Goal: Contribute content: Contribute content

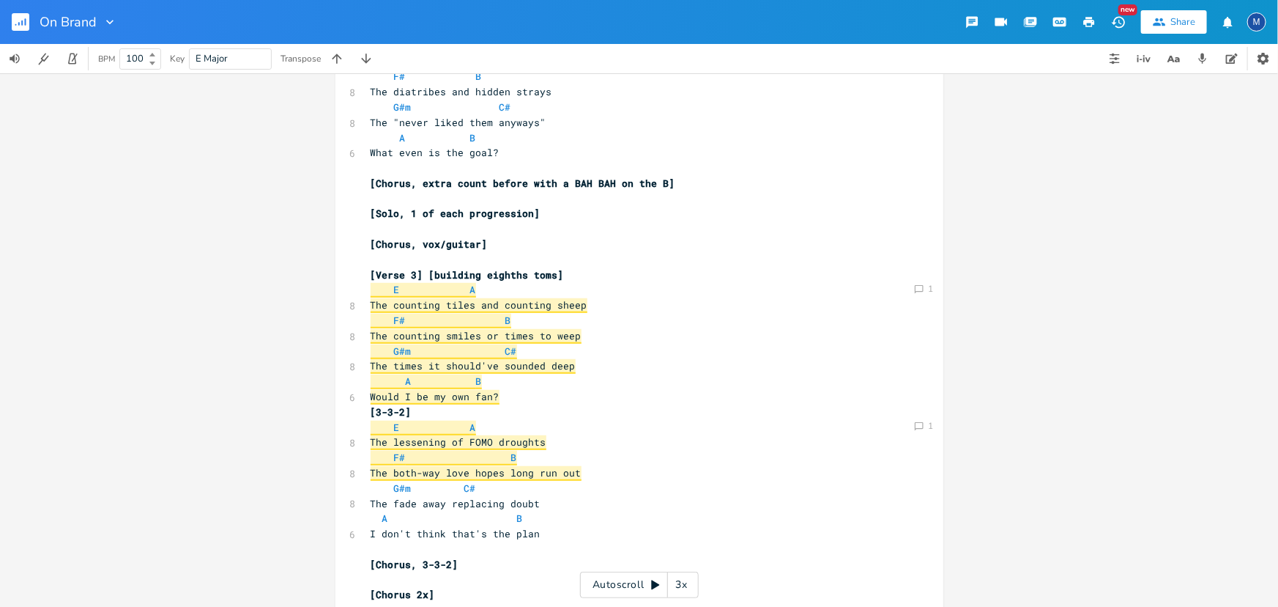
scroll to position [399, 0]
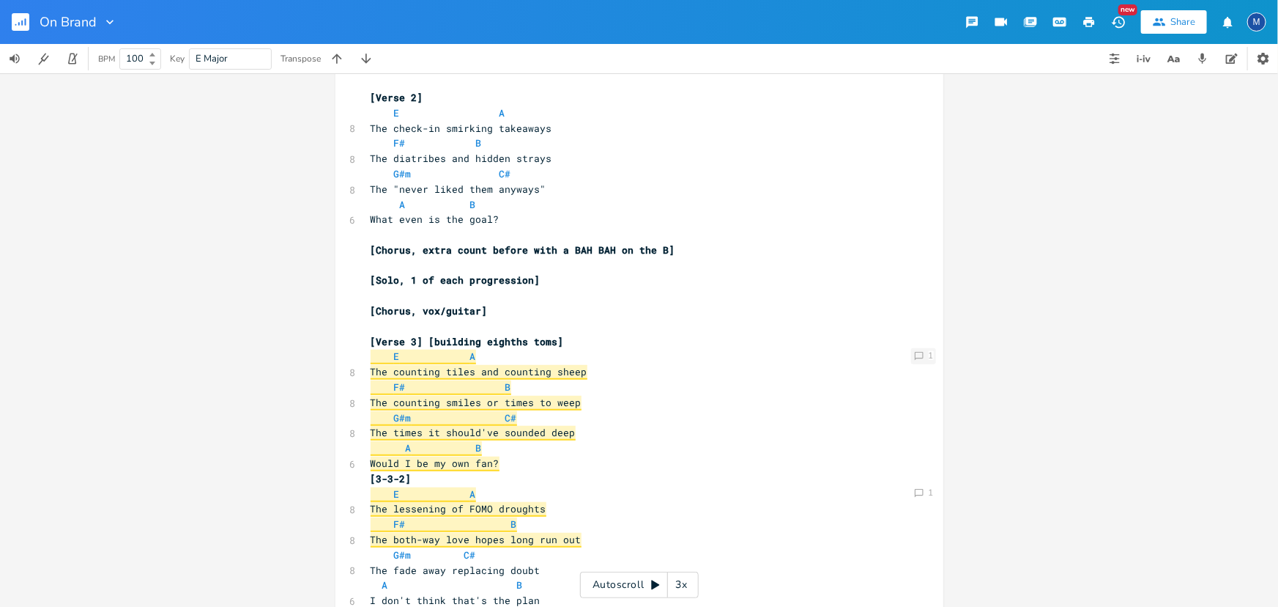
click at [915, 356] on icon "Comment" at bounding box center [919, 356] width 10 height 10
click at [909, 409] on icon at bounding box center [917, 408] width 16 height 16
click at [859, 420] on li "Edit" at bounding box center [856, 430] width 117 height 25
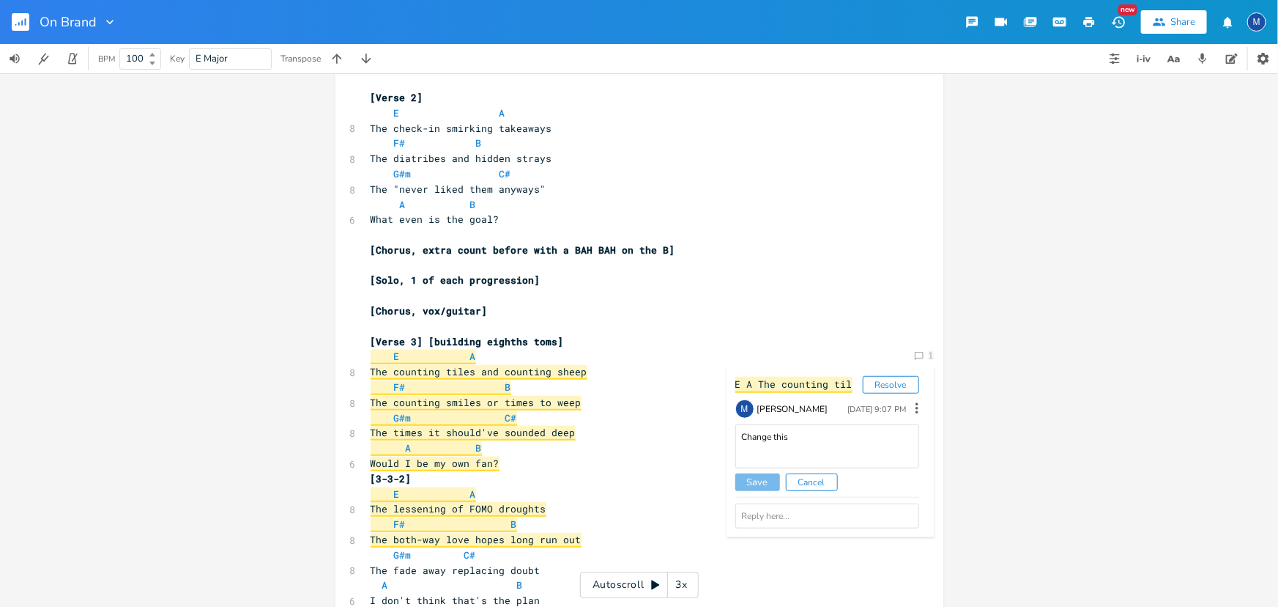
drag, startPoint x: 901, startPoint y: 382, endPoint x: 866, endPoint y: 437, distance: 65.2
click at [872, 432] on div "E A The counting til Resolve M [PERSON_NAME] [DATE] 9:07 PM Change this Save Ca…" at bounding box center [827, 452] width 201 height 170
click at [812, 483] on button "Cancel" at bounding box center [812, 482] width 52 height 18
click at [913, 414] on icon at bounding box center [917, 408] width 16 height 16
click at [882, 454] on li "Delete" at bounding box center [856, 455] width 117 height 25
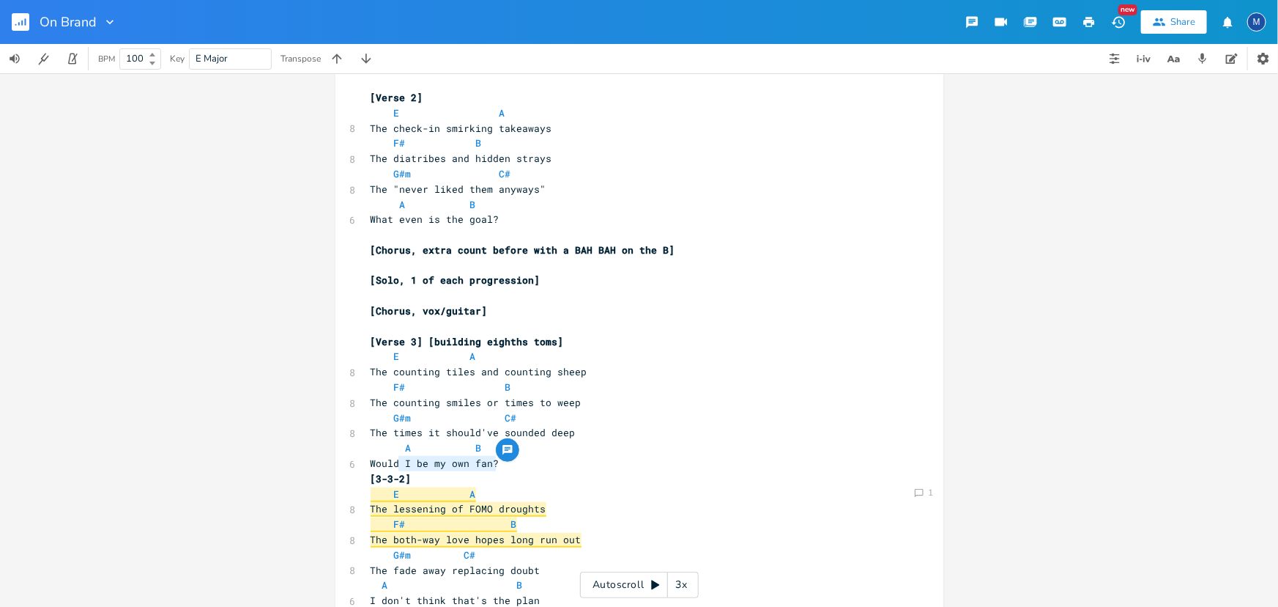
type textarea "[3-3-2]"
drag, startPoint x: 506, startPoint y: 467, endPoint x: 519, endPoint y: 469, distance: 13.4
click at [519, 469] on pre "Would I be my own fan?" at bounding box center [632, 463] width 529 height 15
drag, startPoint x: 586, startPoint y: 430, endPoint x: 354, endPoint y: 432, distance: 232.2
click at [354, 432] on div "The times it should've sounded deep x [Verse 1] E A 8 The nothing look upon my …" at bounding box center [640, 255] width 608 height 1144
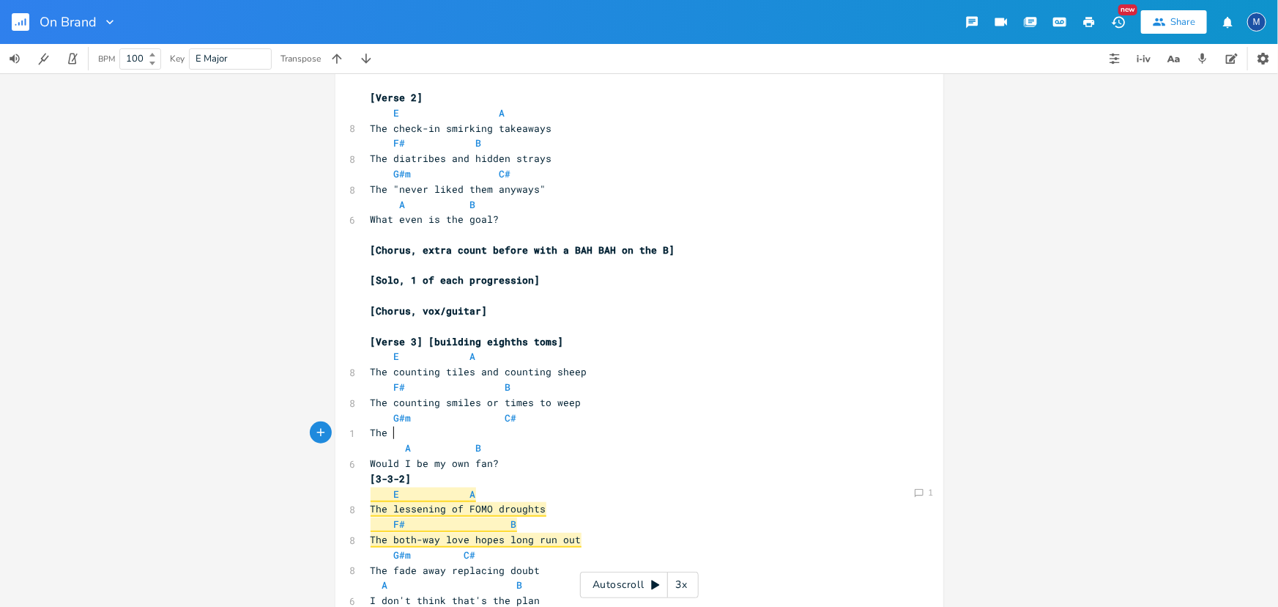
scroll to position [0, 18]
type textarea "The counting pills to go to sleep"
type textarea "Would I be my own fan?"
drag, startPoint x: 503, startPoint y: 461, endPoint x: 351, endPoint y: 468, distance: 151.8
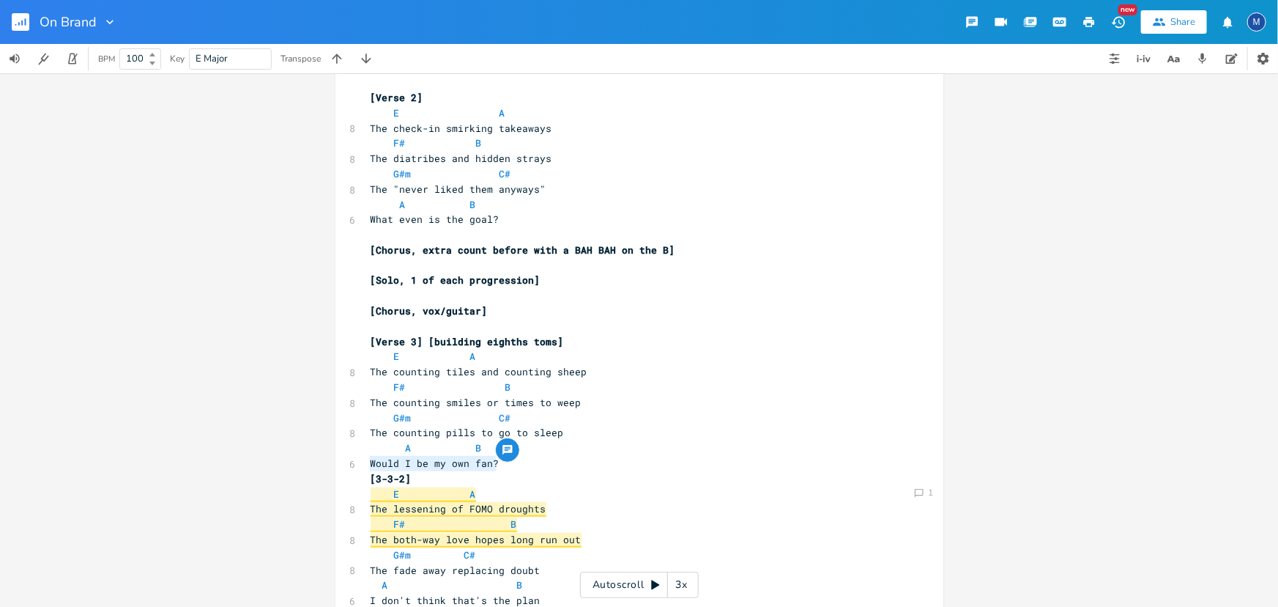
click at [351, 468] on div "Would I be my own fan? x [Verse 1] E A 8 The nothing look upon my face F# B 8 T…" at bounding box center [640, 255] width 608 height 1144
type textarea "Hit 5 min"
type textarea "five min on the phone"
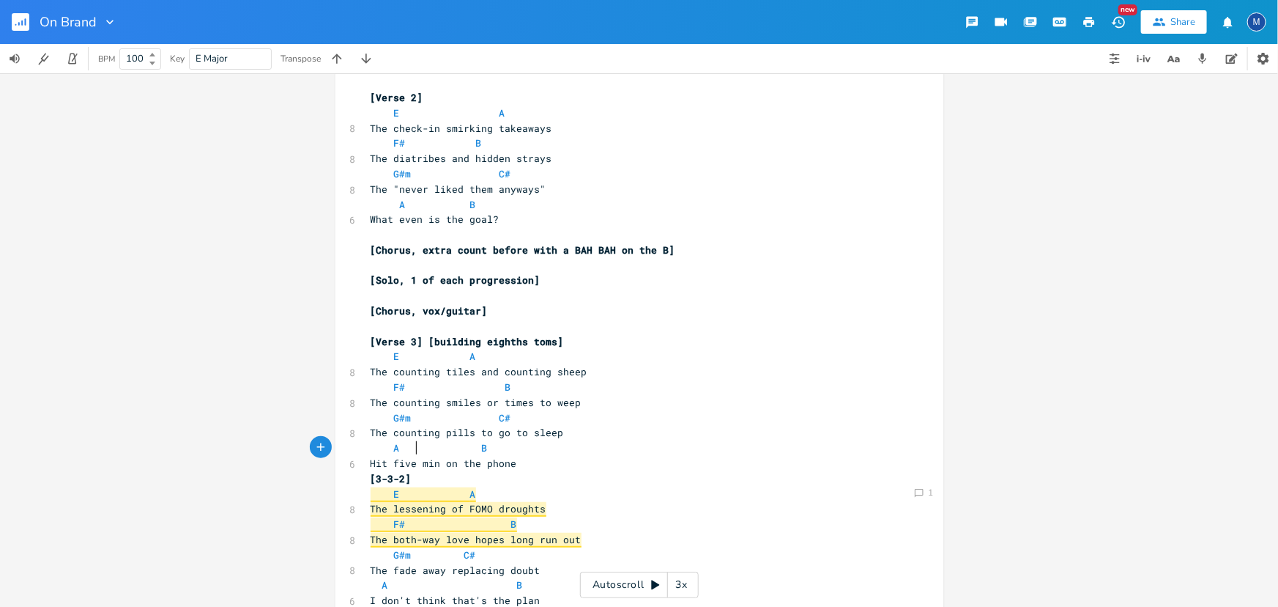
scroll to position [0, 9]
click at [532, 468] on pre "Hit five min on the phone" at bounding box center [632, 463] width 529 height 15
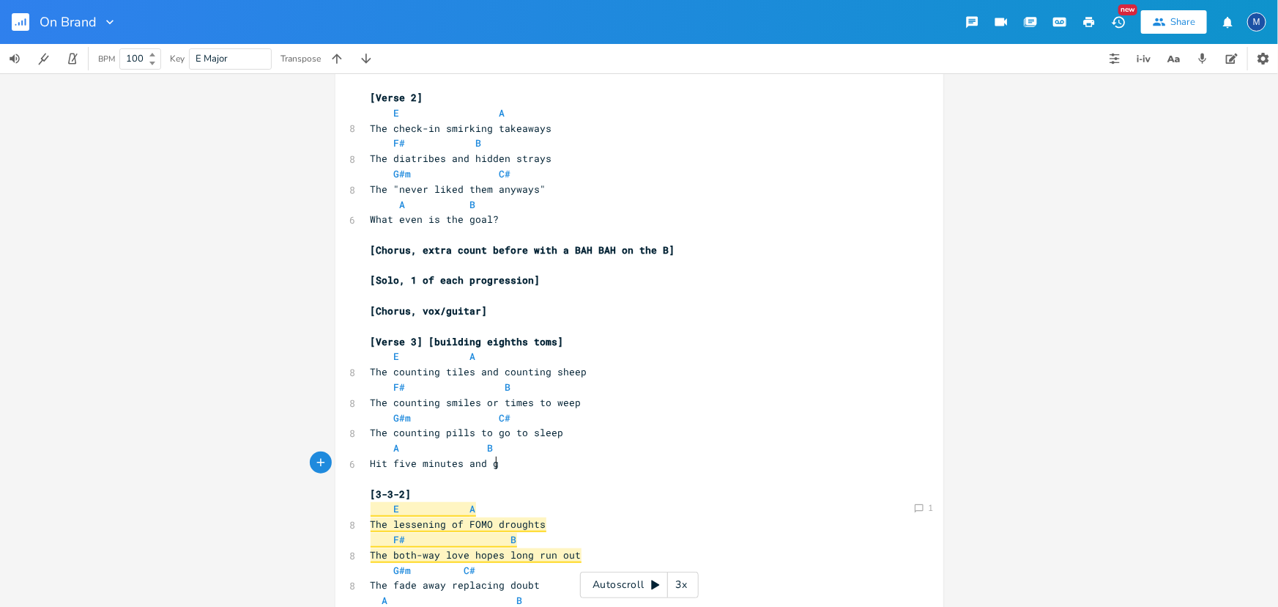
scroll to position [0, 51]
type textarea "utes and go"
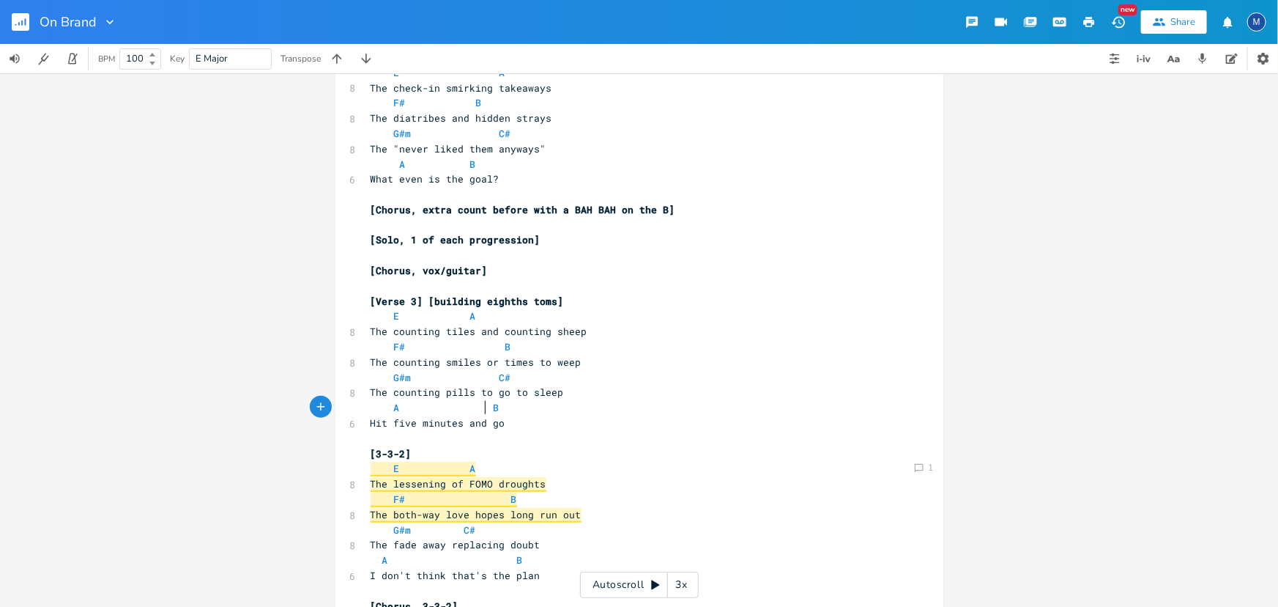
scroll to position [466, 0]
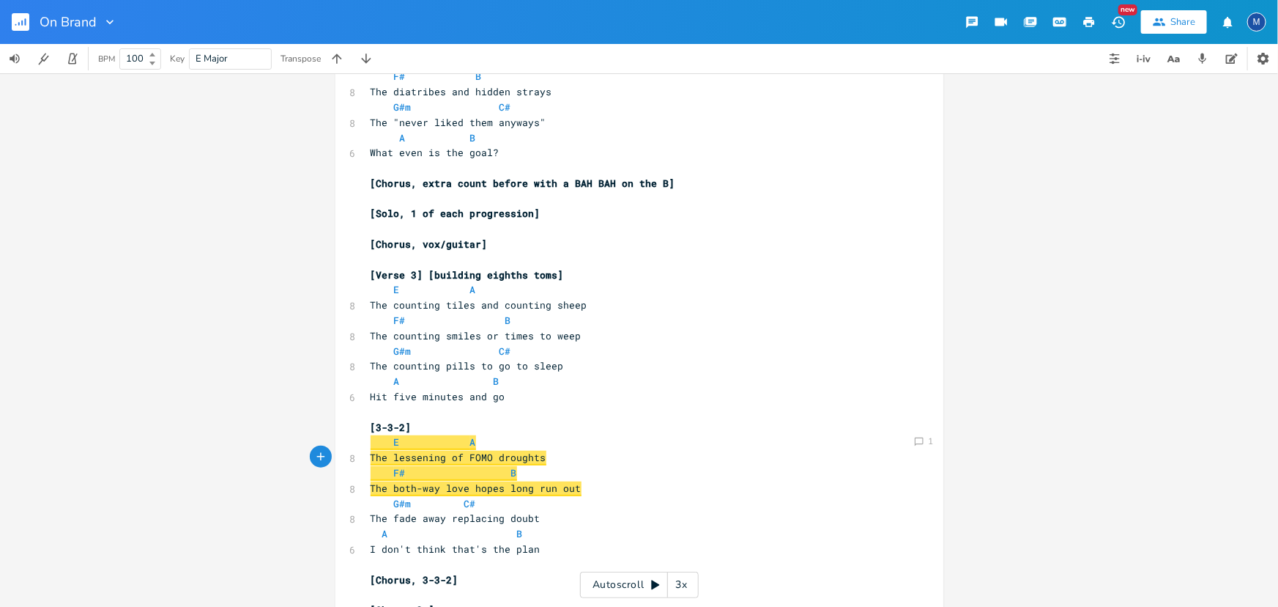
type textarea "​"
drag, startPoint x: 521, startPoint y: 458, endPoint x: 924, endPoint y: 452, distance: 403.7
click at [924, 452] on div "x [Verse 1] E A 8 The nothing look upon my face F# B 8 The empty weekends and w…" at bounding box center [651, 199] width 566 height 1118
click at [921, 440] on div "Comment 1" at bounding box center [923, 441] width 25 height 15
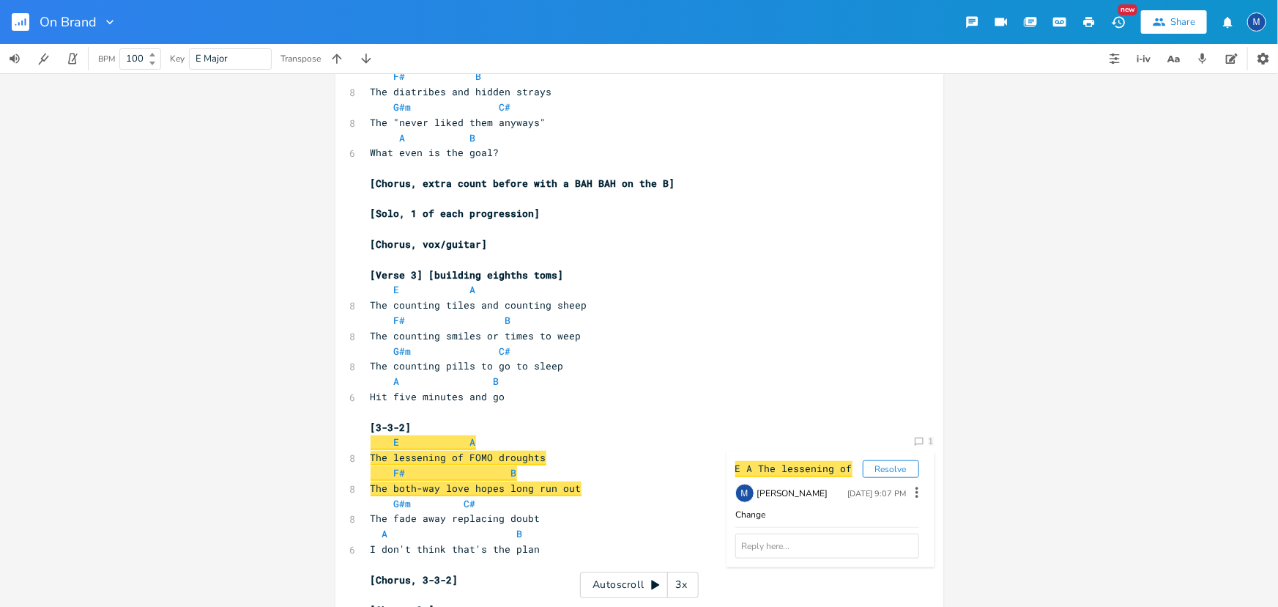
click at [911, 486] on icon at bounding box center [917, 492] width 16 height 16
click at [852, 537] on li "Delete" at bounding box center [856, 539] width 117 height 25
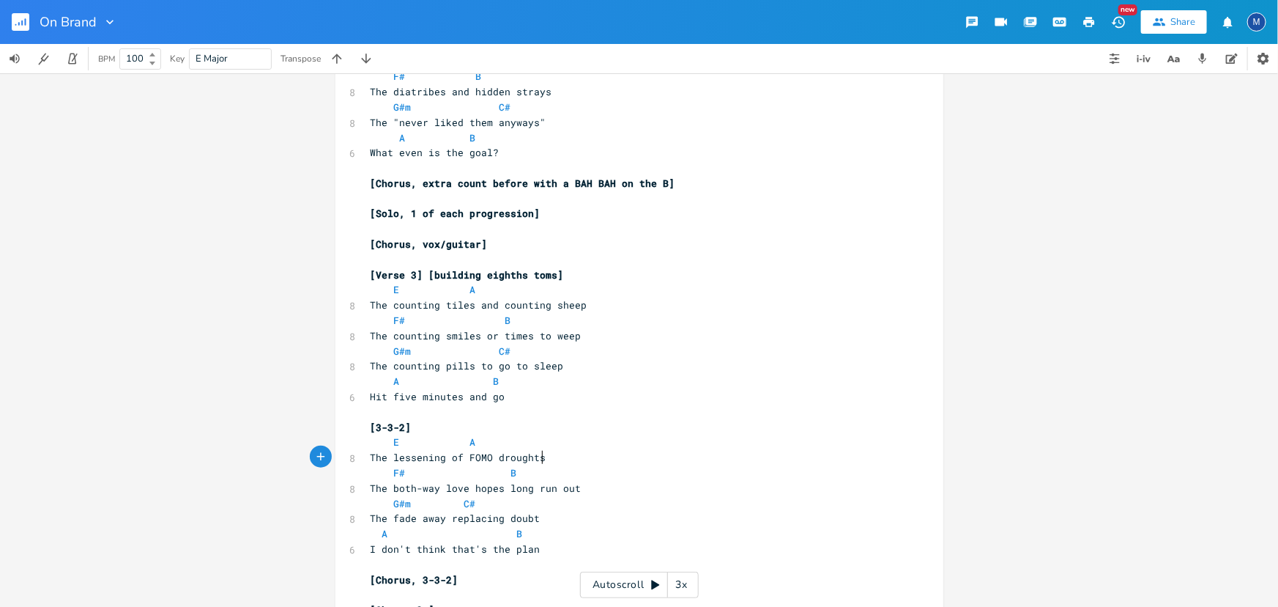
scroll to position [0, 0]
type textarea "The lessening of FOMO droughts"
drag, startPoint x: 552, startPoint y: 460, endPoint x: 366, endPoint y: 460, distance: 186.1
click at [368, 460] on pre "The lessening of FOMO droughts" at bounding box center [632, 457] width 529 height 15
type textarea "The both-way love hopes long run out"
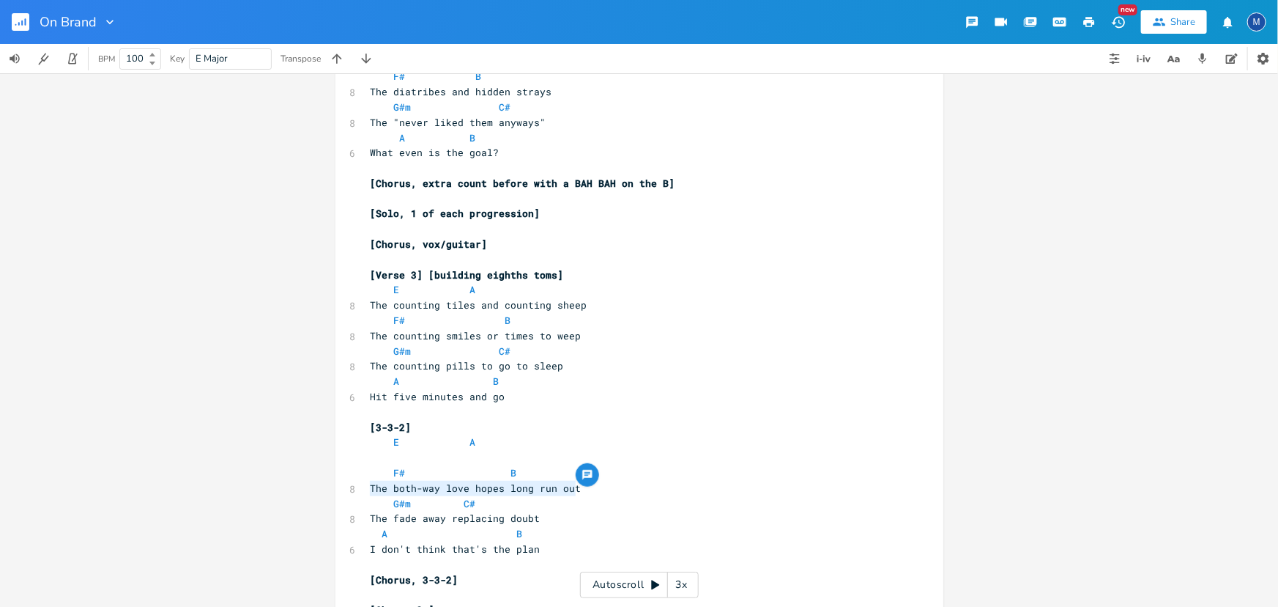
drag, startPoint x: 589, startPoint y: 486, endPoint x: 367, endPoint y: 489, distance: 222.0
click at [368, 489] on pre "The both-way love hopes long run out" at bounding box center [632, 488] width 529 height 15
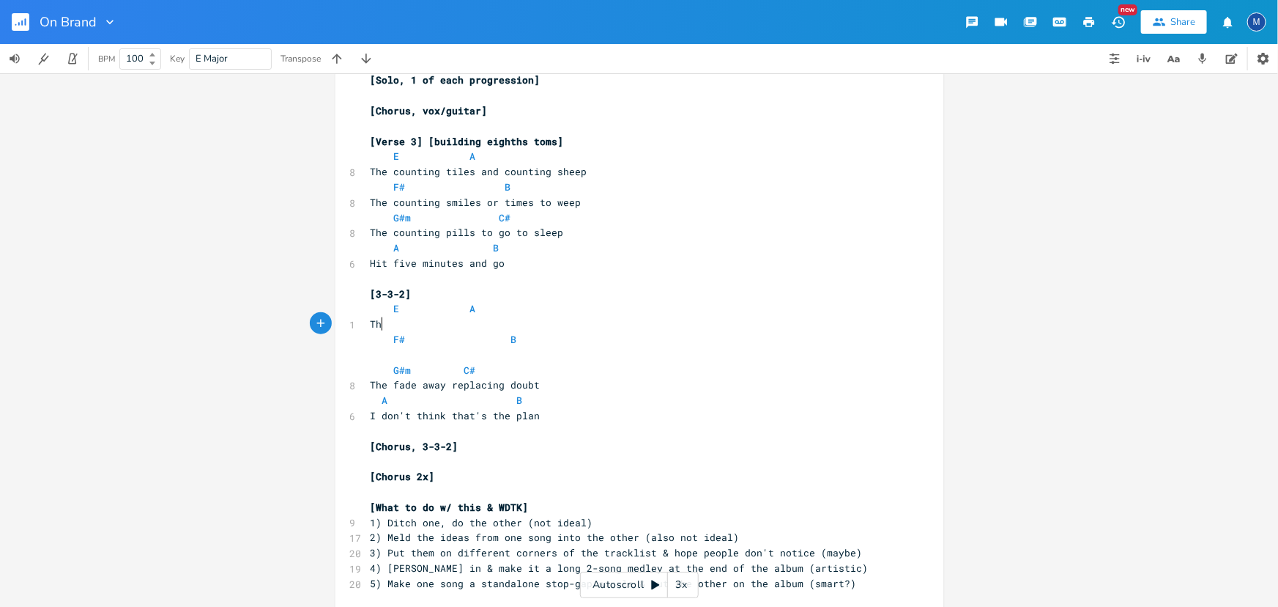
scroll to position [0, 15]
type textarea "The"
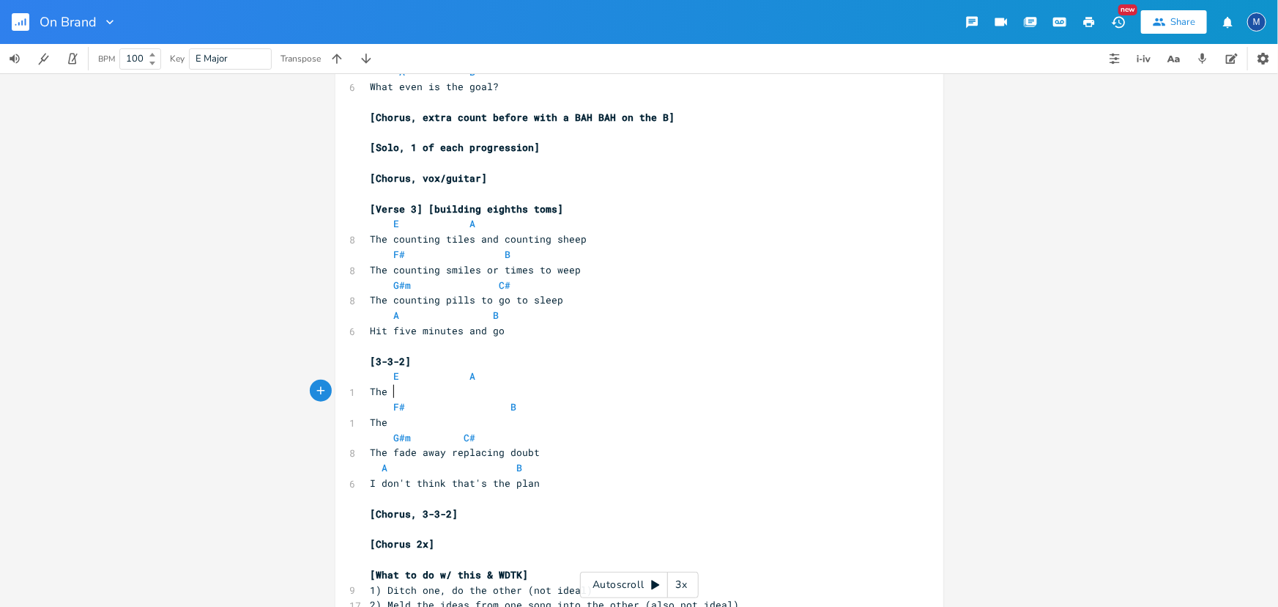
scroll to position [533, 0]
click at [436, 423] on pre "The" at bounding box center [632, 421] width 529 height 15
type textarea "Coindien"
type textarea "c"
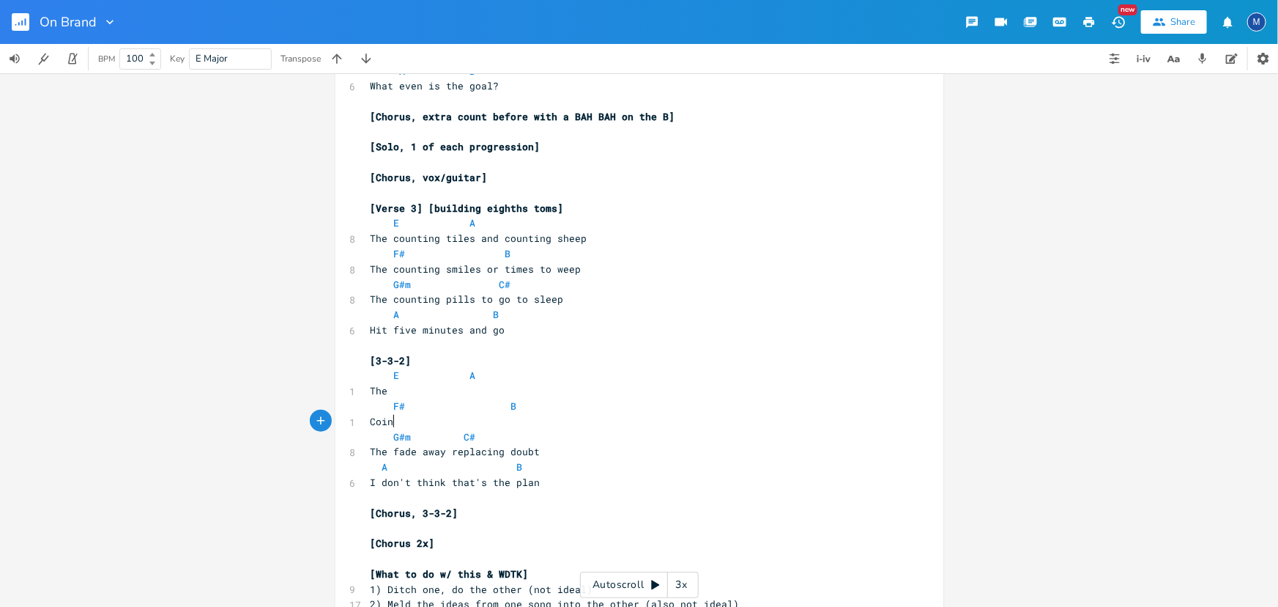
scroll to position [0, 4]
type textarea "The"
drag, startPoint x: 397, startPoint y: 419, endPoint x: 366, endPoint y: 420, distance: 31.5
click at [368, 420] on pre "The" at bounding box center [632, 421] width 529 height 15
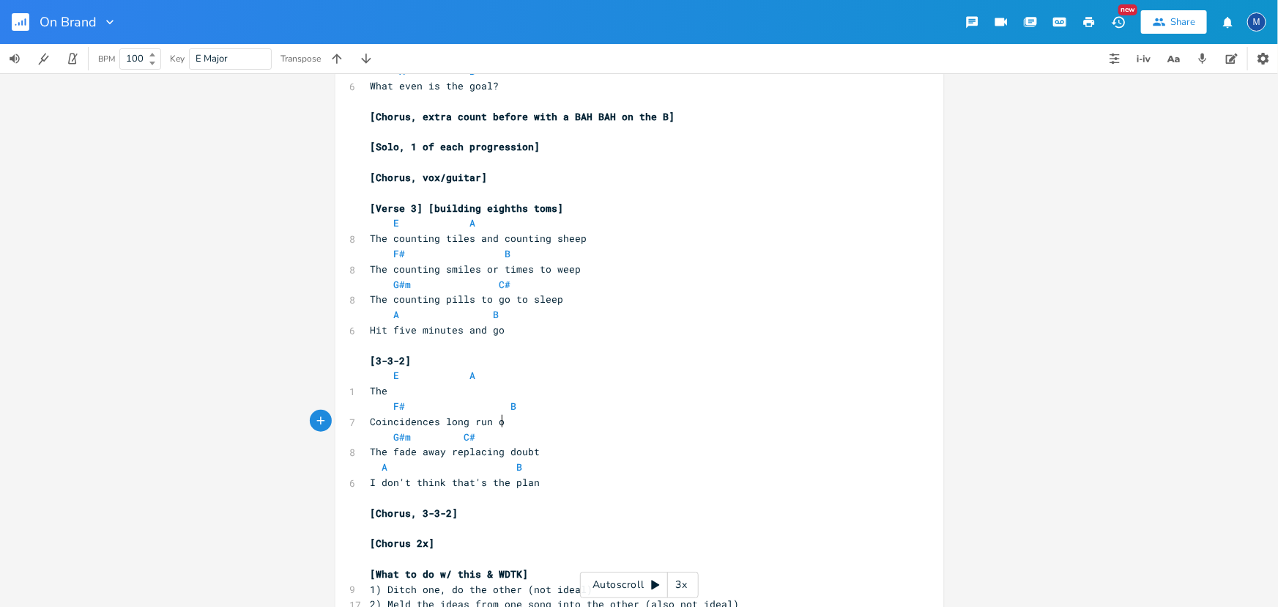
type textarea "Coincidences long run out"
click at [409, 390] on pre "The" at bounding box center [632, 390] width 529 height 15
type textarea "forks to flooding or to droughts"
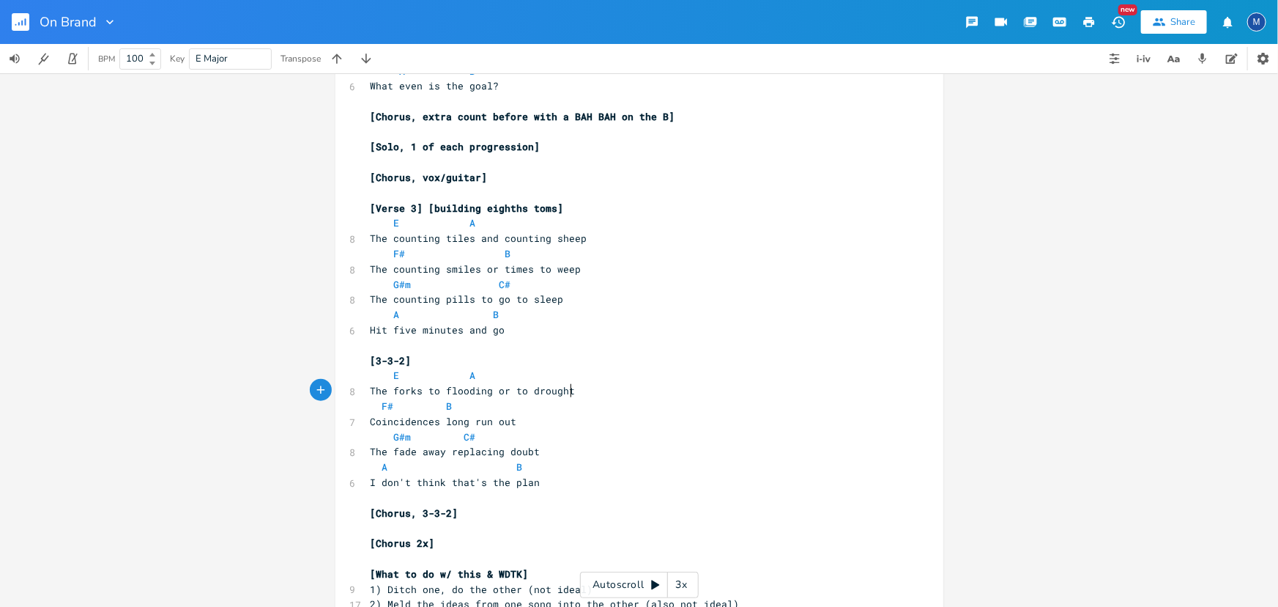
scroll to position [0, 136]
type textarea "moves from flooding intto droughts"
type textarea "ing"
drag, startPoint x: 496, startPoint y: 389, endPoint x: 481, endPoint y: 390, distance: 15.4
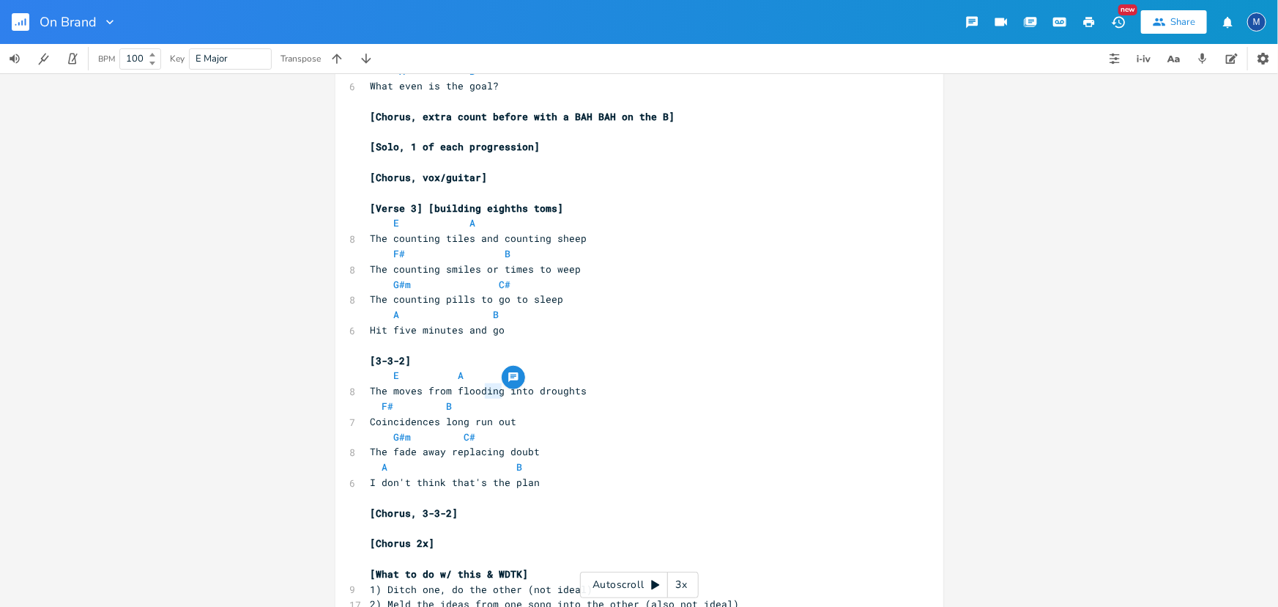
click at [481, 390] on span "The moves from flooding into droughts" at bounding box center [479, 390] width 217 height 13
click at [445, 390] on span "The moves from flooding into droughts" at bounding box center [479, 390] width 217 height 13
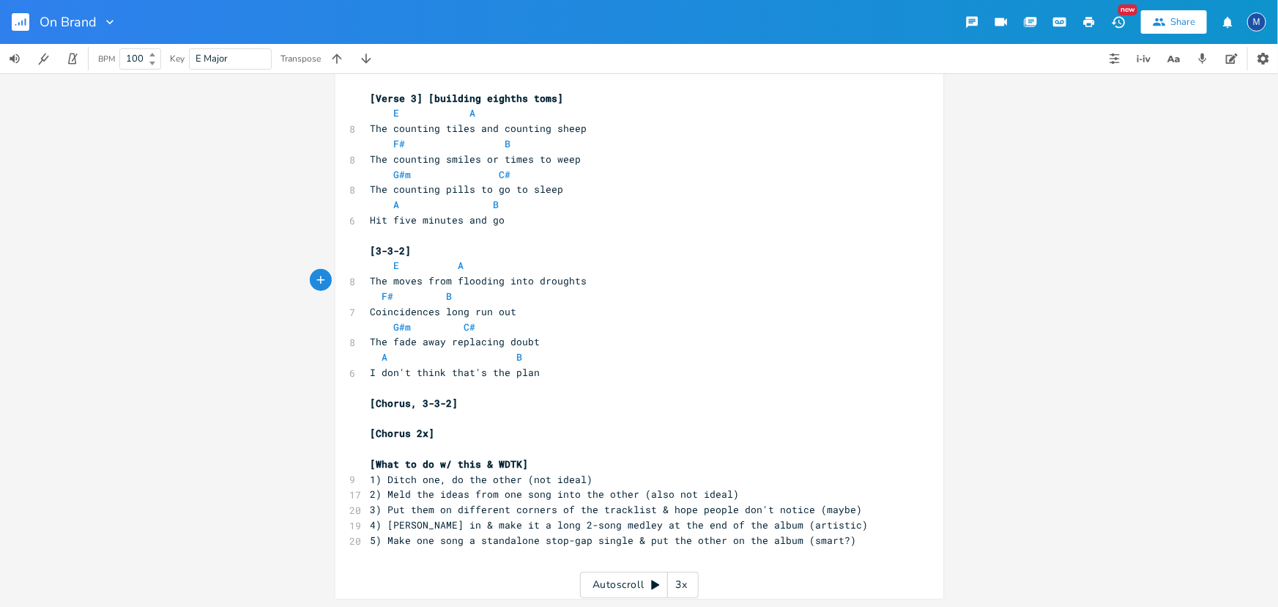
scroll to position [643, 0]
